Goal: Task Accomplishment & Management: Use online tool/utility

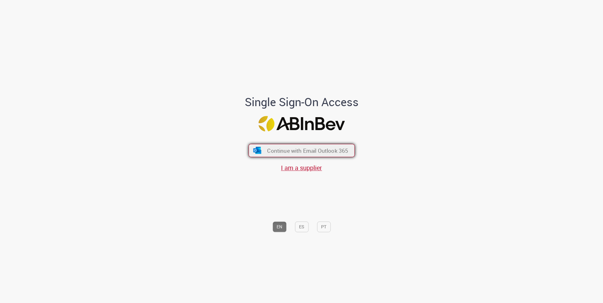
click at [337, 148] on span "Continue with Email Outlook 365" at bounding box center [307, 150] width 81 height 7
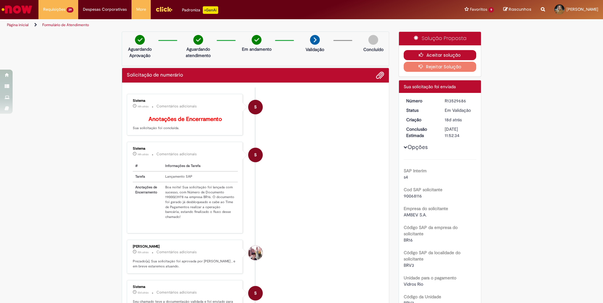
click at [416, 54] on button "Aceitar solução" at bounding box center [440, 55] width 73 height 10
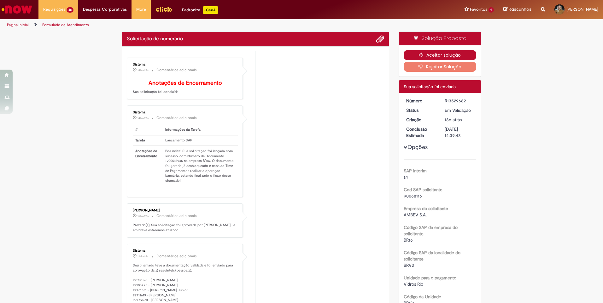
click at [431, 55] on button "Aceitar solução" at bounding box center [440, 55] width 73 height 10
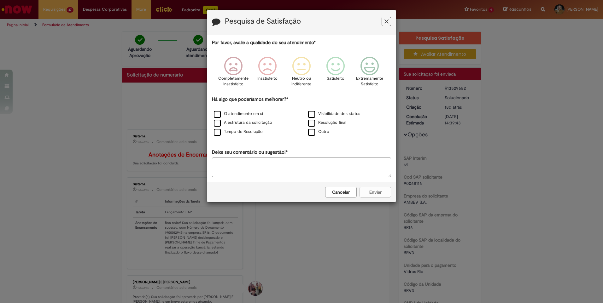
click at [389, 19] on button "Feedback" at bounding box center [386, 21] width 9 height 9
click at [387, 23] on icon "Feedback" at bounding box center [386, 21] width 4 height 7
